Goal: Check status: Check status

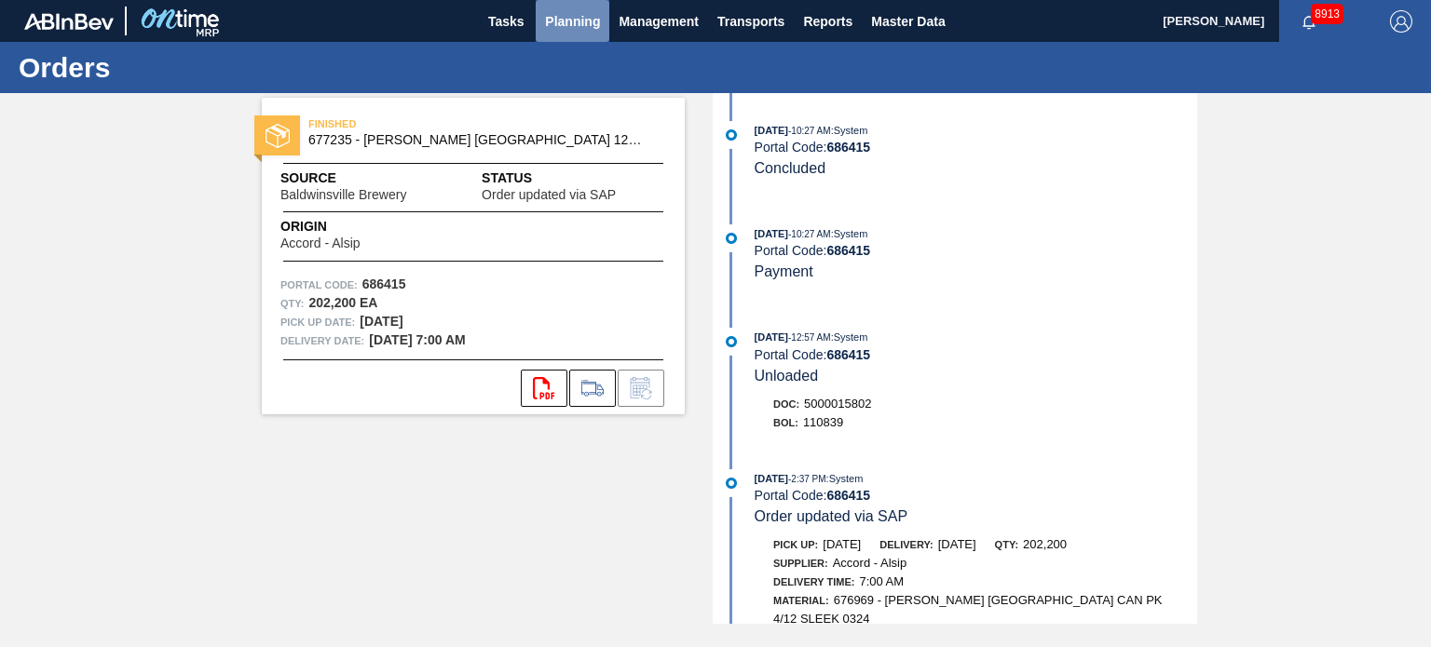
click at [589, 10] on span "Planning" at bounding box center [572, 21] width 55 height 22
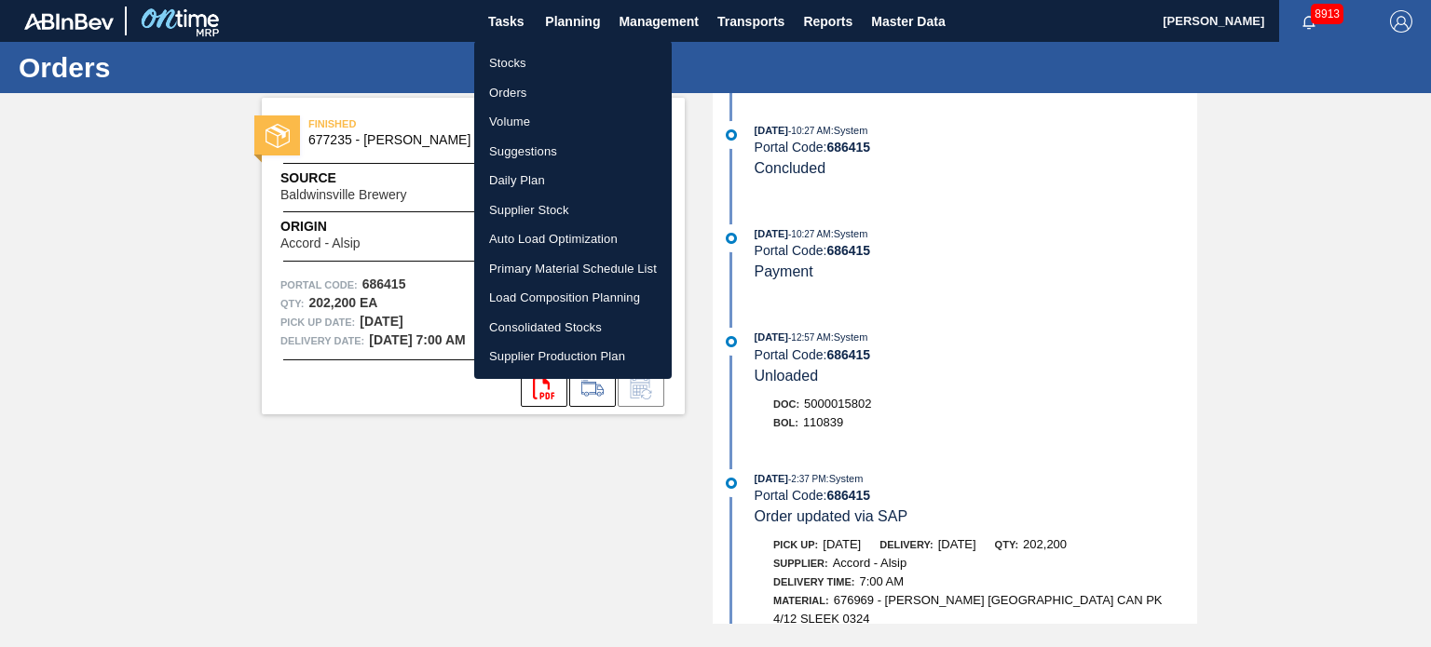
click at [495, 95] on li "Orders" at bounding box center [572, 93] width 197 height 30
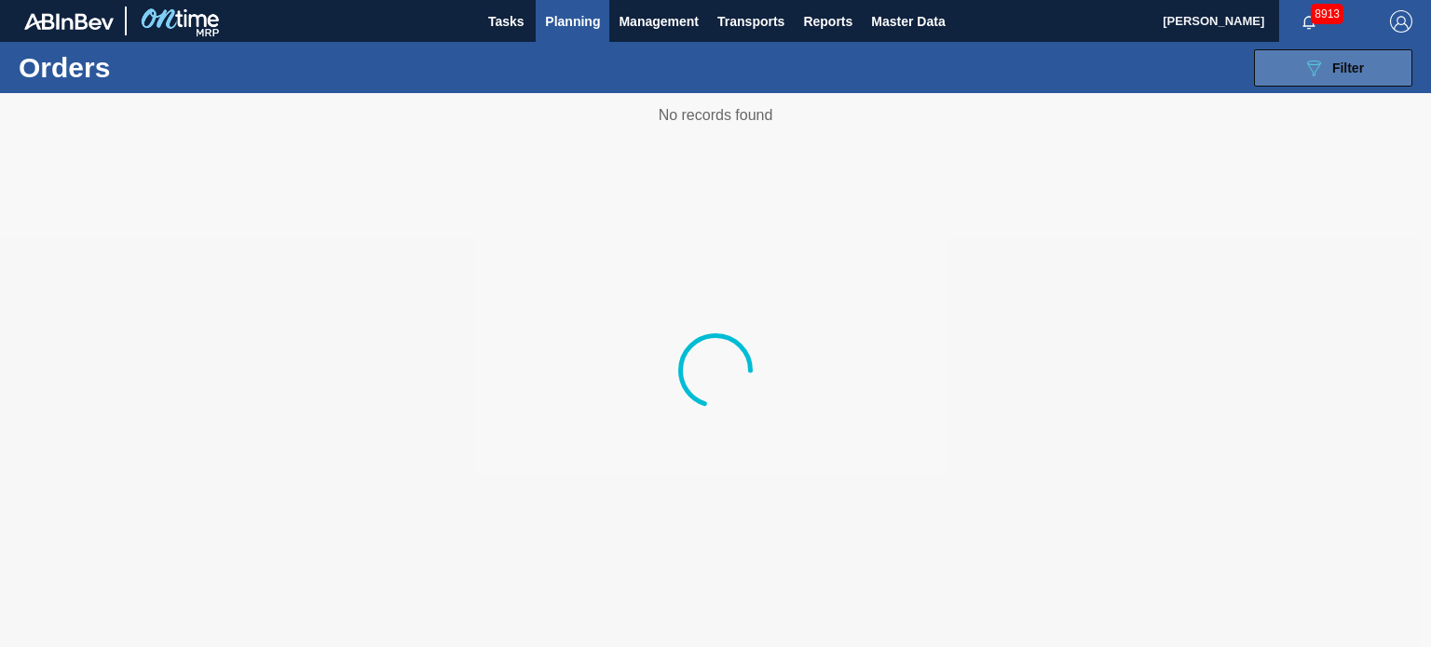
click at [1290, 59] on button "089F7B8B-B2A5-4AFE-B5C0-19BA573D28AC Filter" at bounding box center [1333, 67] width 158 height 37
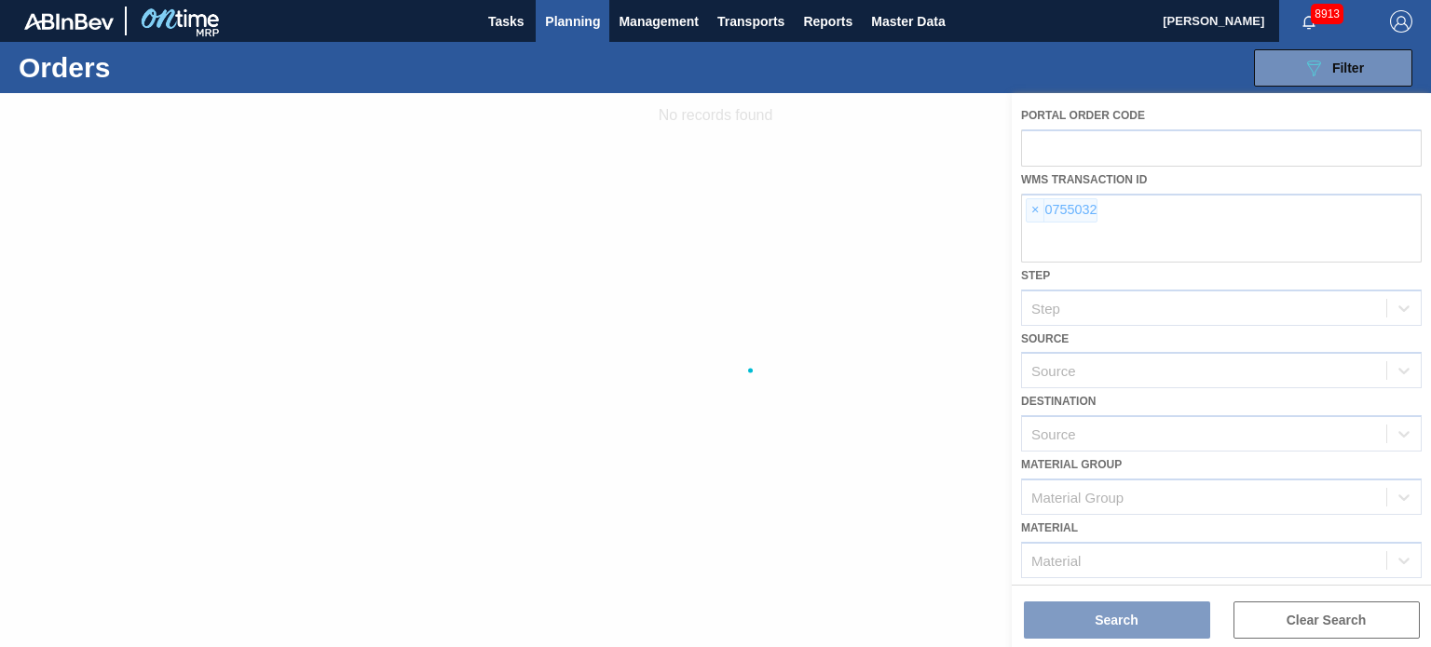
click at [1030, 206] on div at bounding box center [715, 370] width 1431 height 554
click at [1031, 206] on div at bounding box center [715, 370] width 1431 height 554
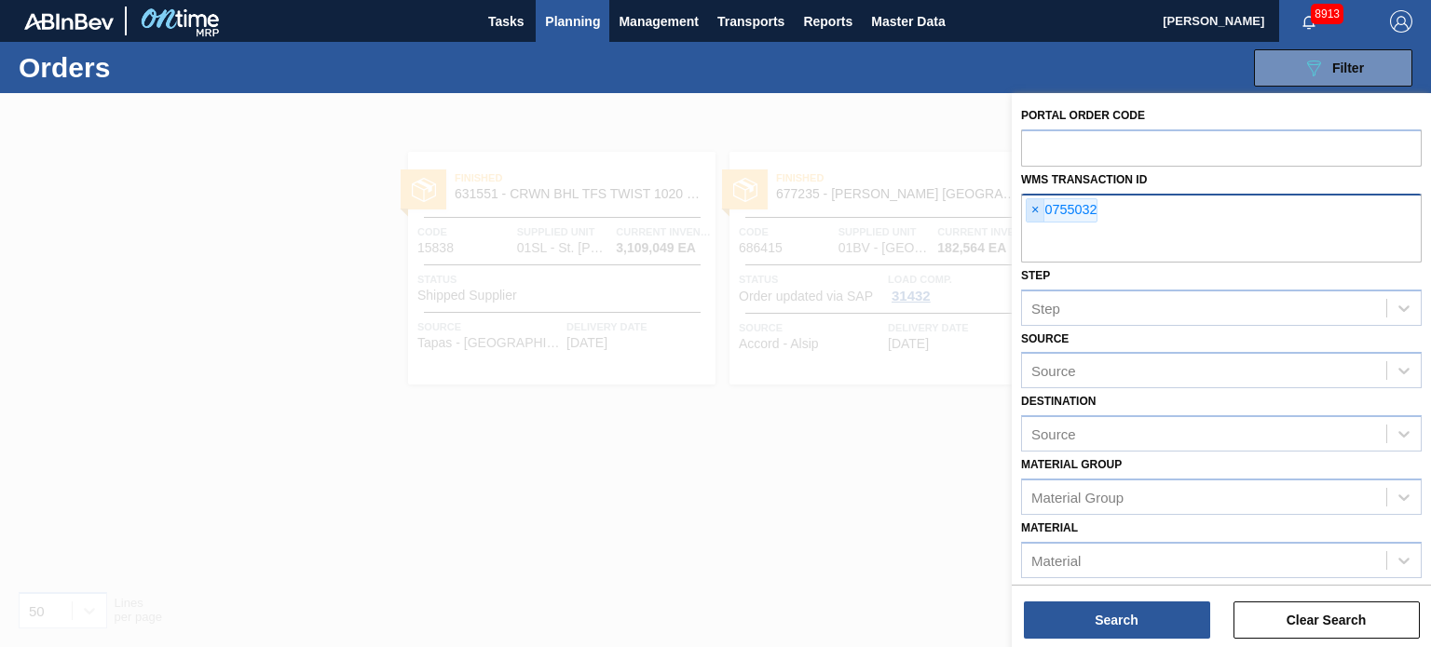
click at [1032, 206] on span "×" at bounding box center [1035, 210] width 18 height 22
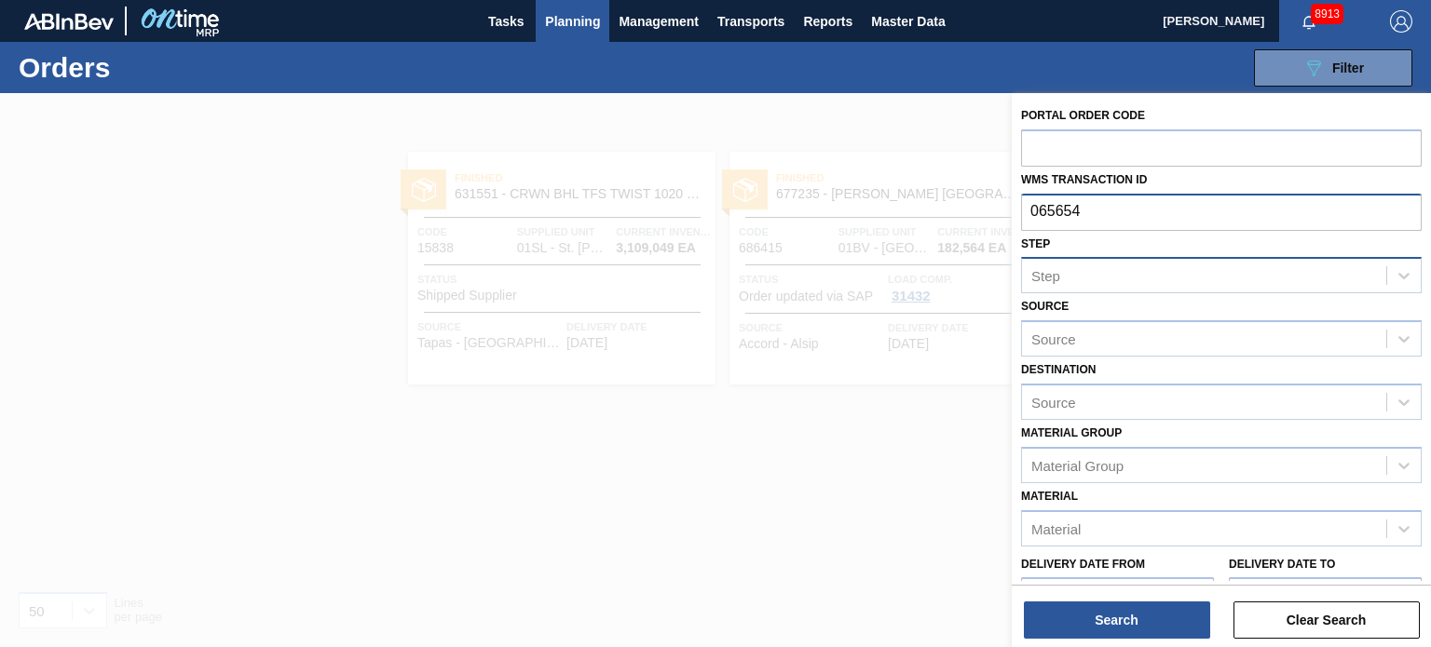
type input "0656546"
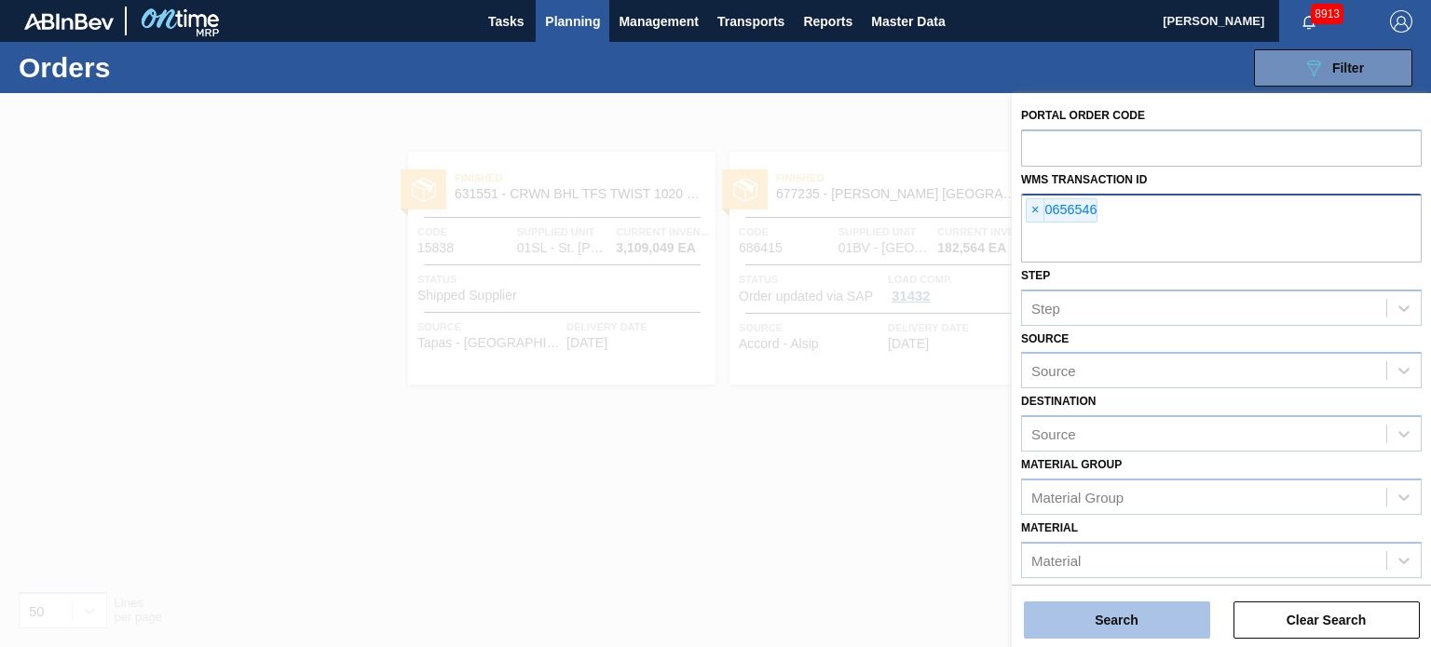
click at [1158, 621] on button "Search" at bounding box center [1117, 620] width 186 height 37
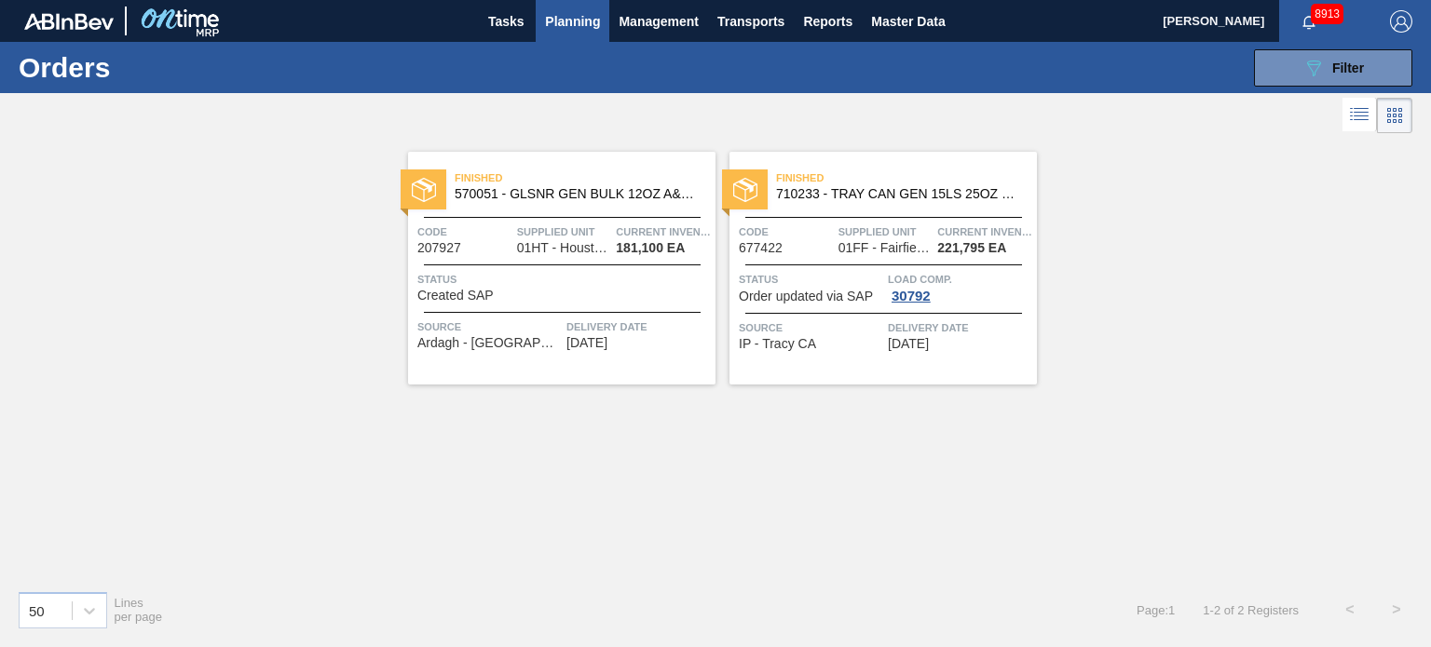
click at [872, 210] on div "Finished 710233 - TRAY CAN GEN 15LS 25OZ GEN KRFT 1590-J 0 Code 677422 Supplied…" at bounding box center [882, 268] width 307 height 233
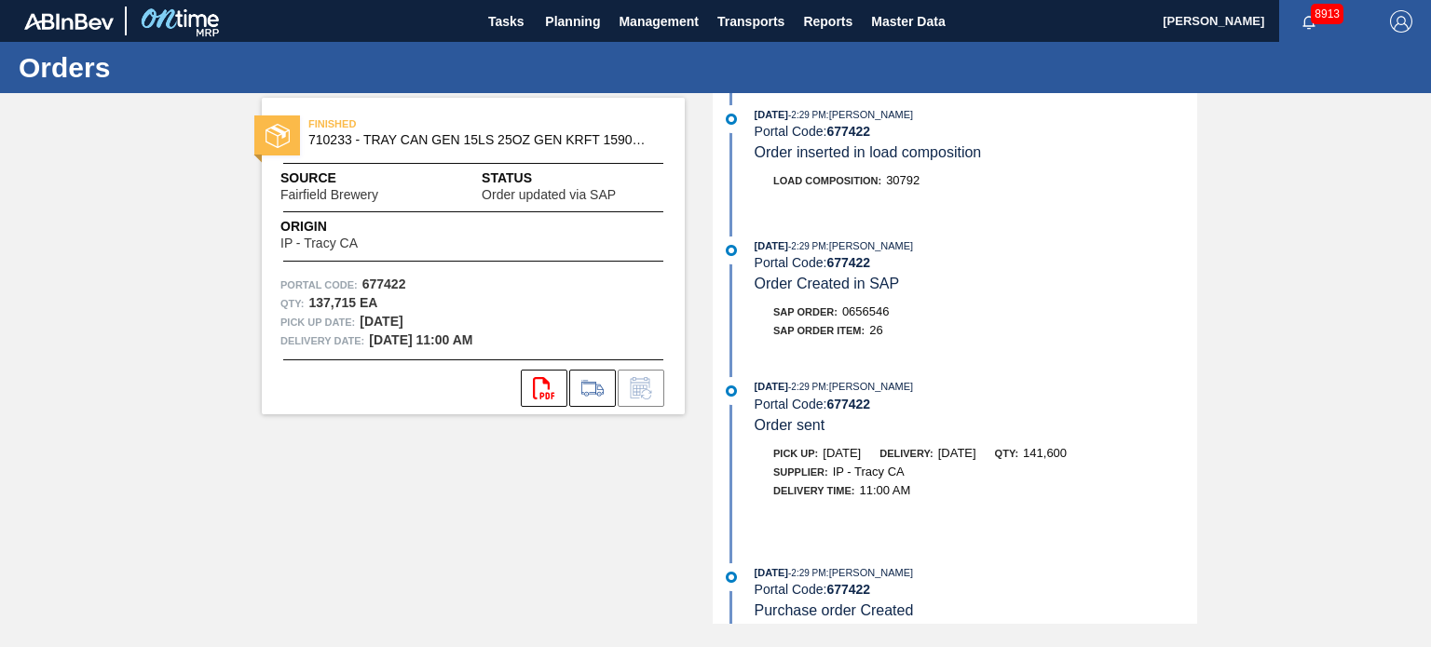
scroll to position [1348, 0]
